Goal: Transaction & Acquisition: Purchase product/service

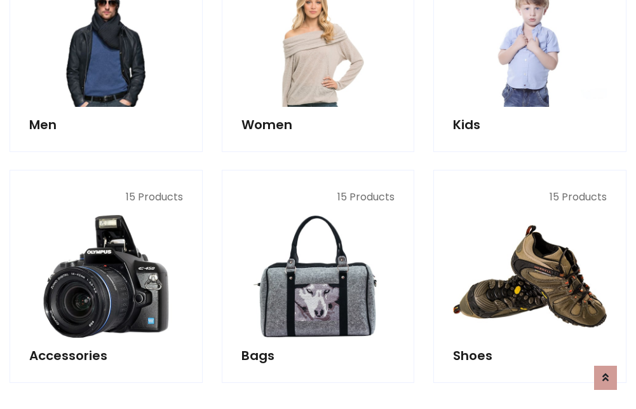
scroll to position [425, 0]
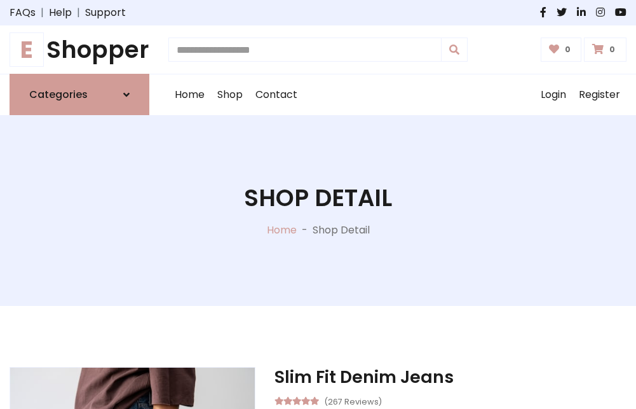
click at [79, 50] on h1 "E Shopper" at bounding box center [80, 50] width 140 height 28
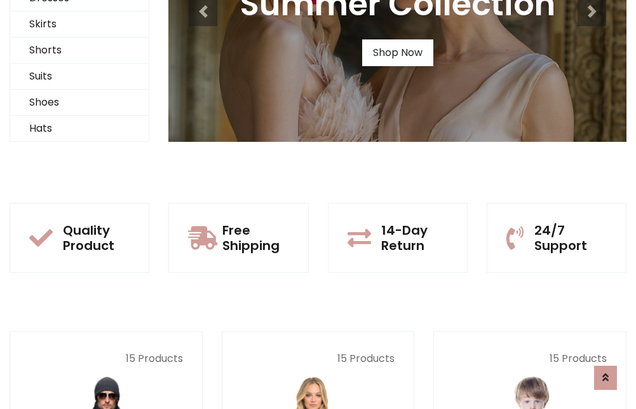
scroll to position [123, 0]
